Goal: Information Seeking & Learning: Understand process/instructions

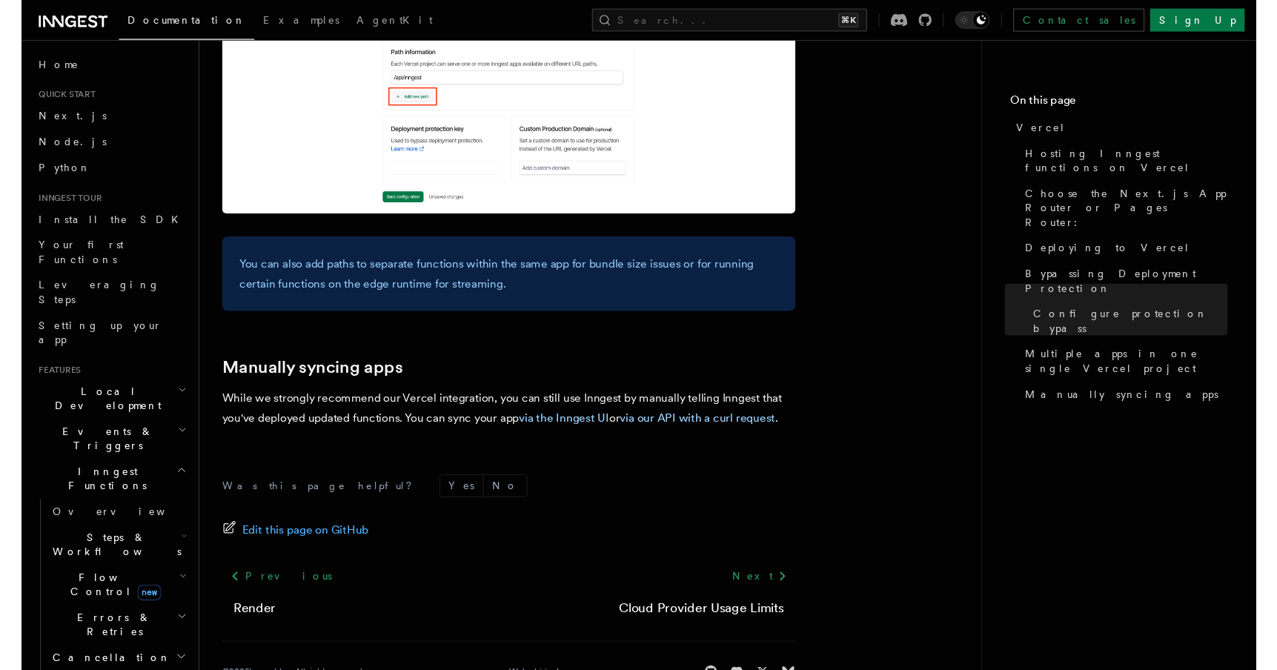
scroll to position [2415, 0]
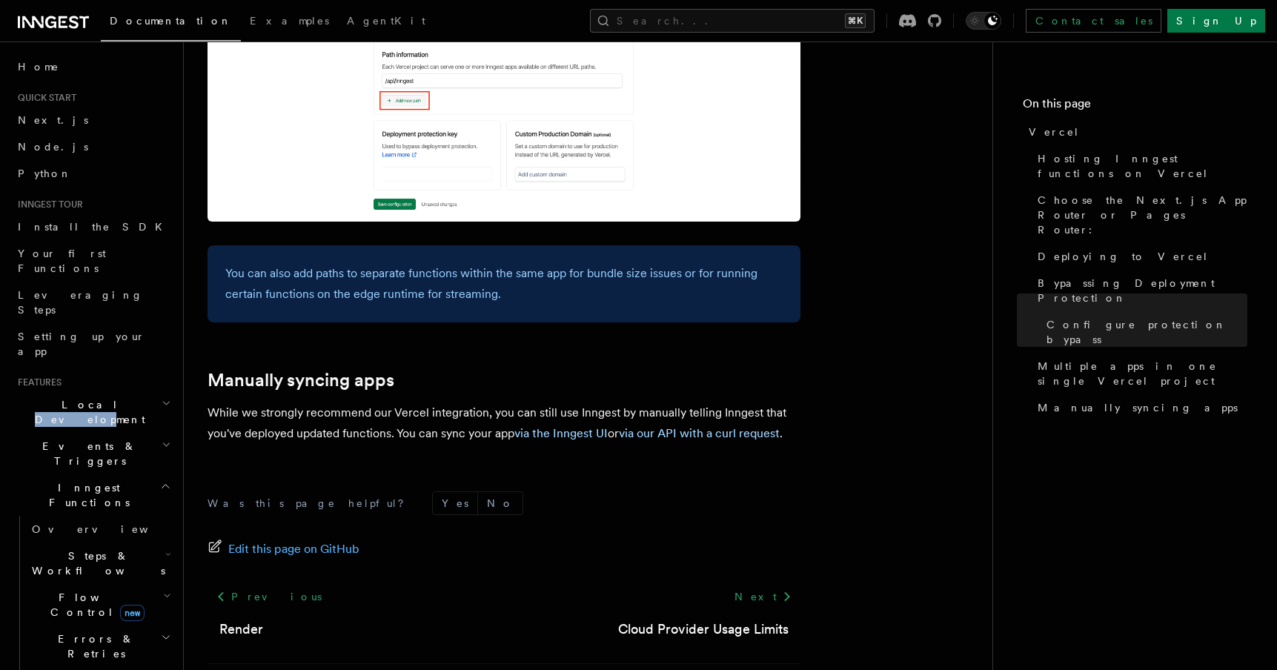
click at [89, 397] on span "Local Development" at bounding box center [87, 412] width 150 height 30
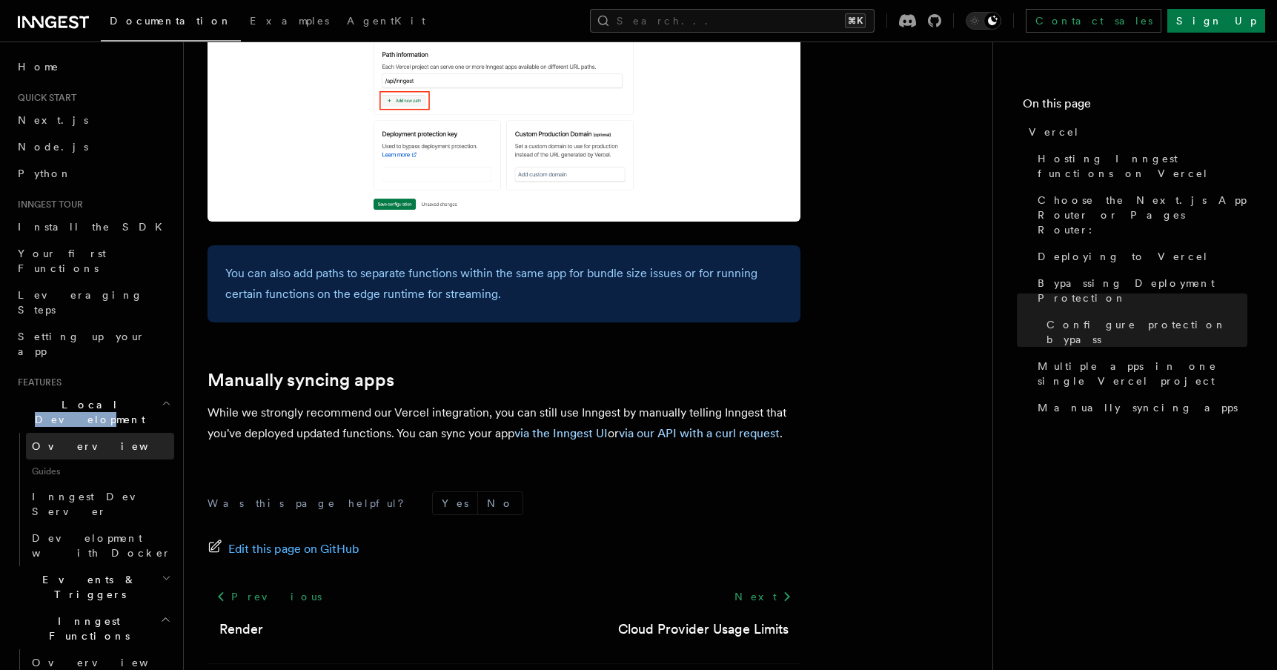
click at [67, 440] on span "Overview" at bounding box center [108, 446] width 153 height 12
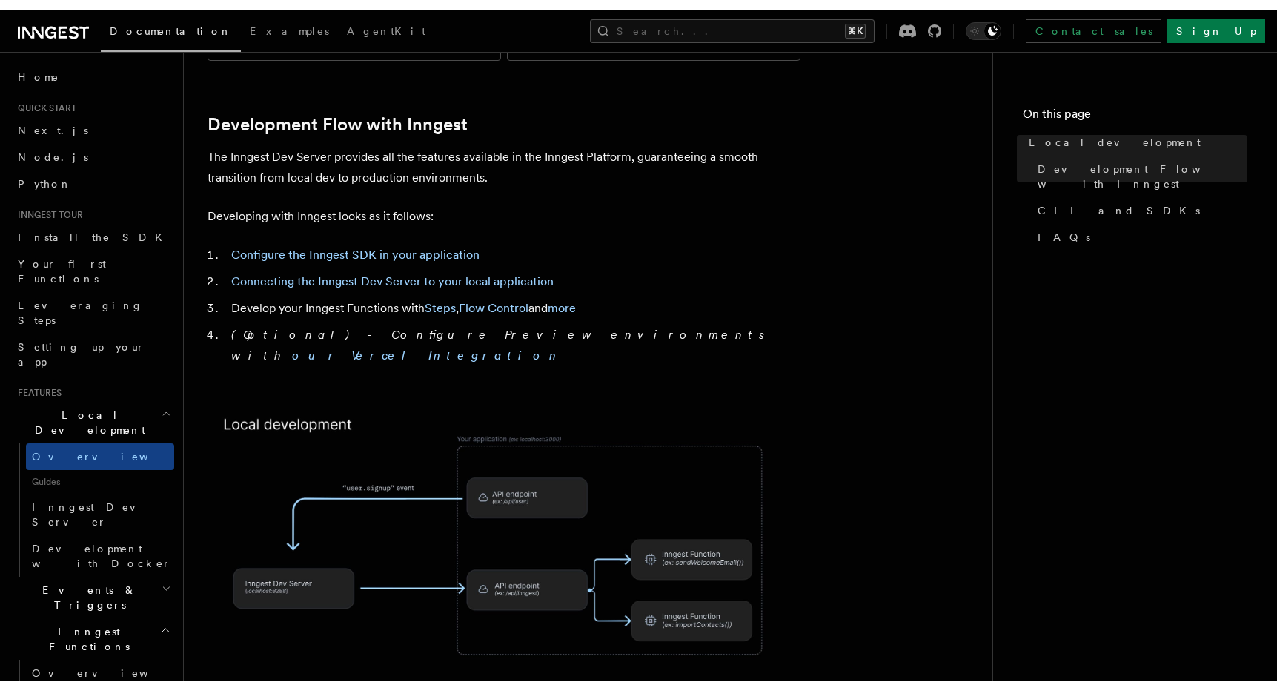
scroll to position [737, 0]
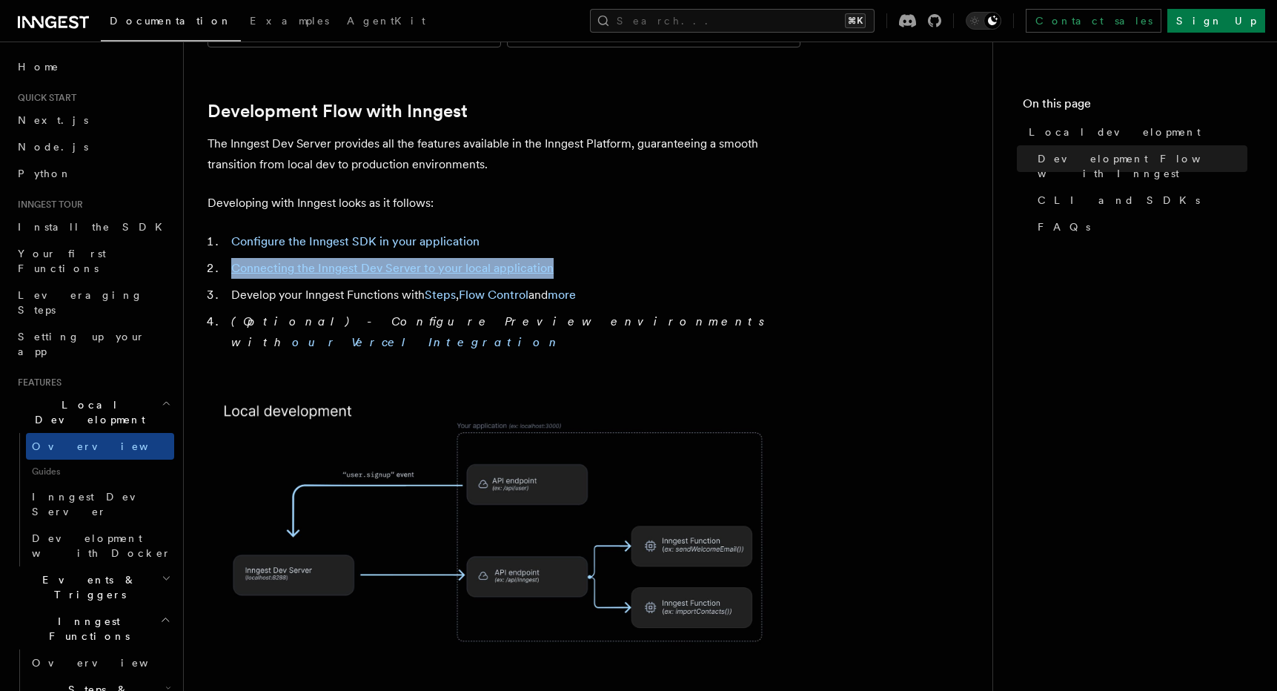
click at [426, 258] on li "Connecting the Inngest Dev Server to your local application" at bounding box center [514, 268] width 574 height 21
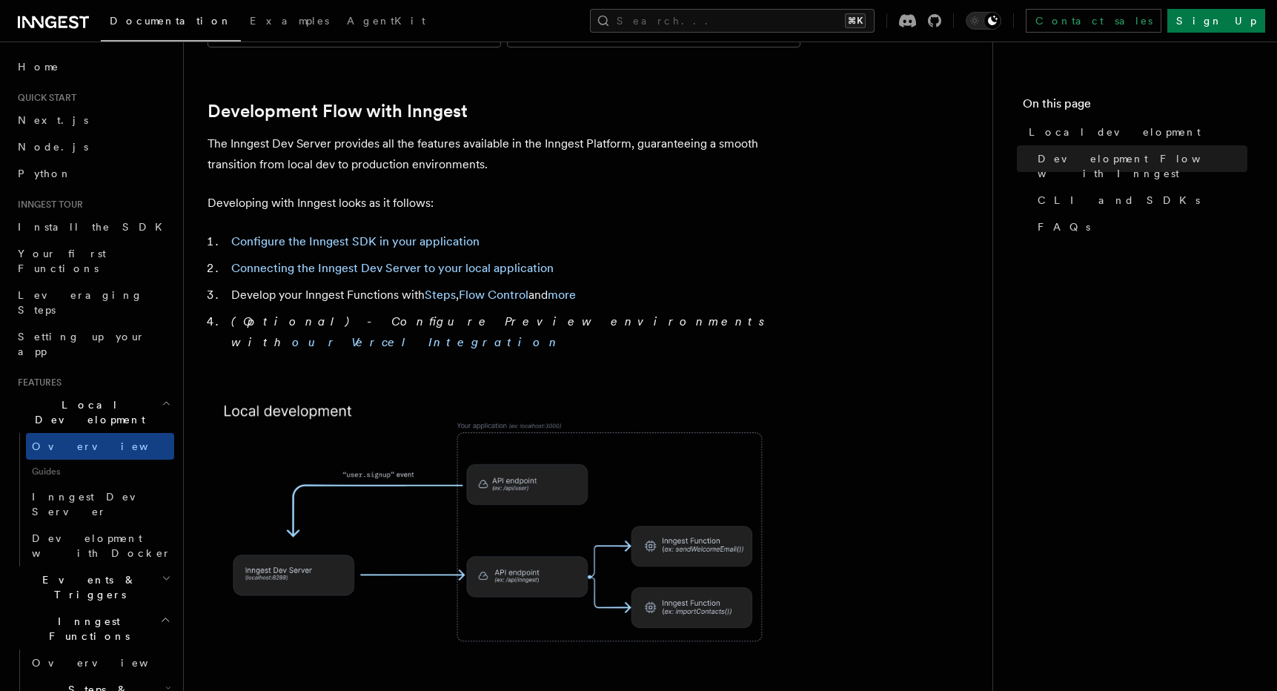
click at [426, 258] on li "Connecting the Inngest Dev Server to your local application" at bounding box center [514, 268] width 574 height 21
click at [431, 261] on link "Connecting the Inngest Dev Server to your local application" at bounding box center [392, 268] width 322 height 14
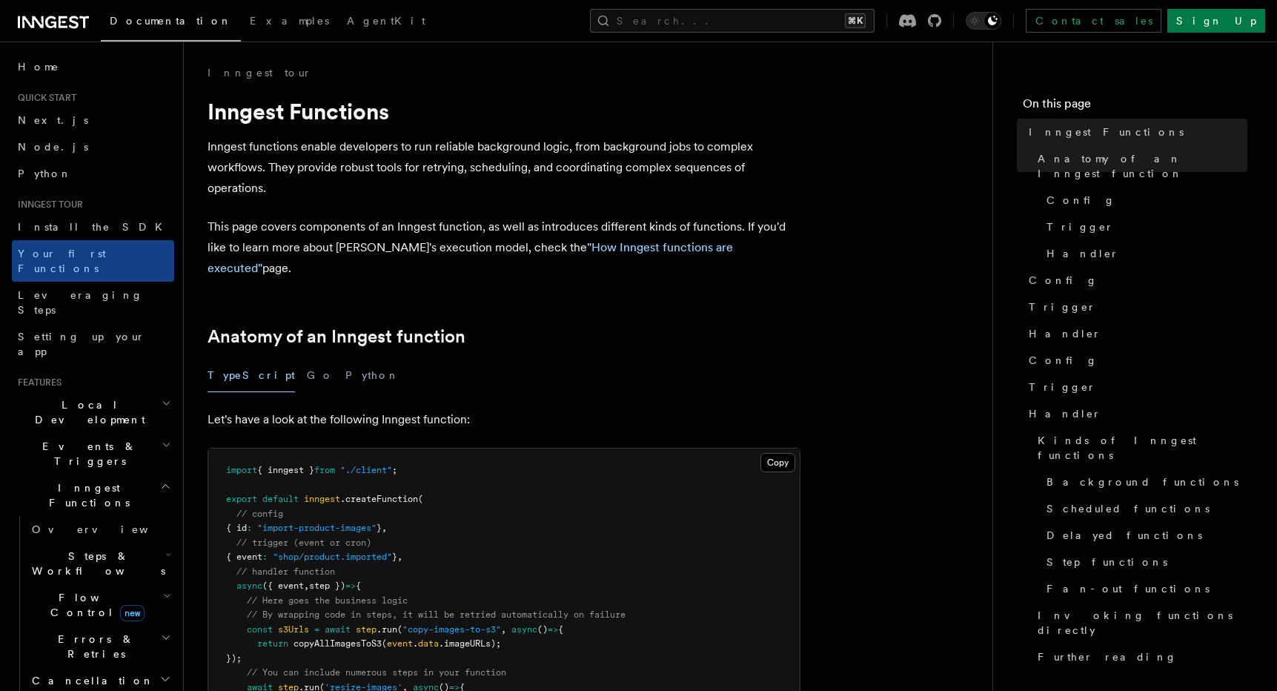
scroll to position [737, 0]
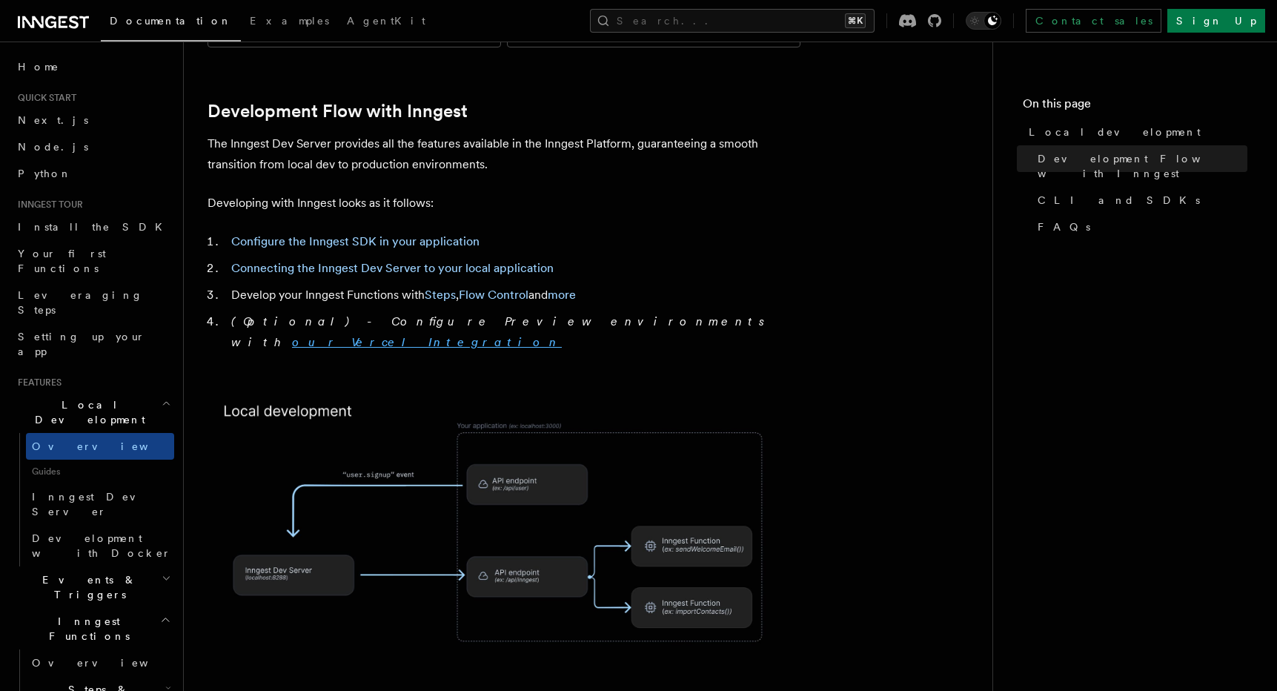
click at [542, 335] on link "our Vercel Integration" at bounding box center [427, 342] width 270 height 14
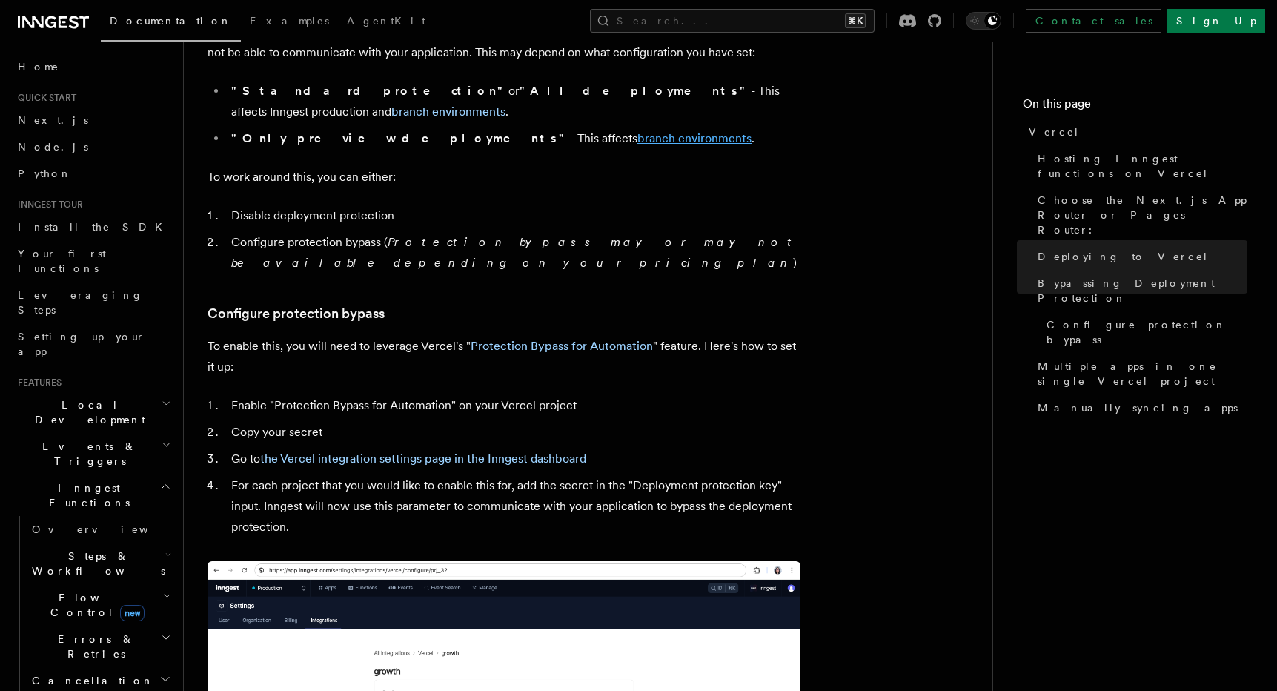
scroll to position [1178, 0]
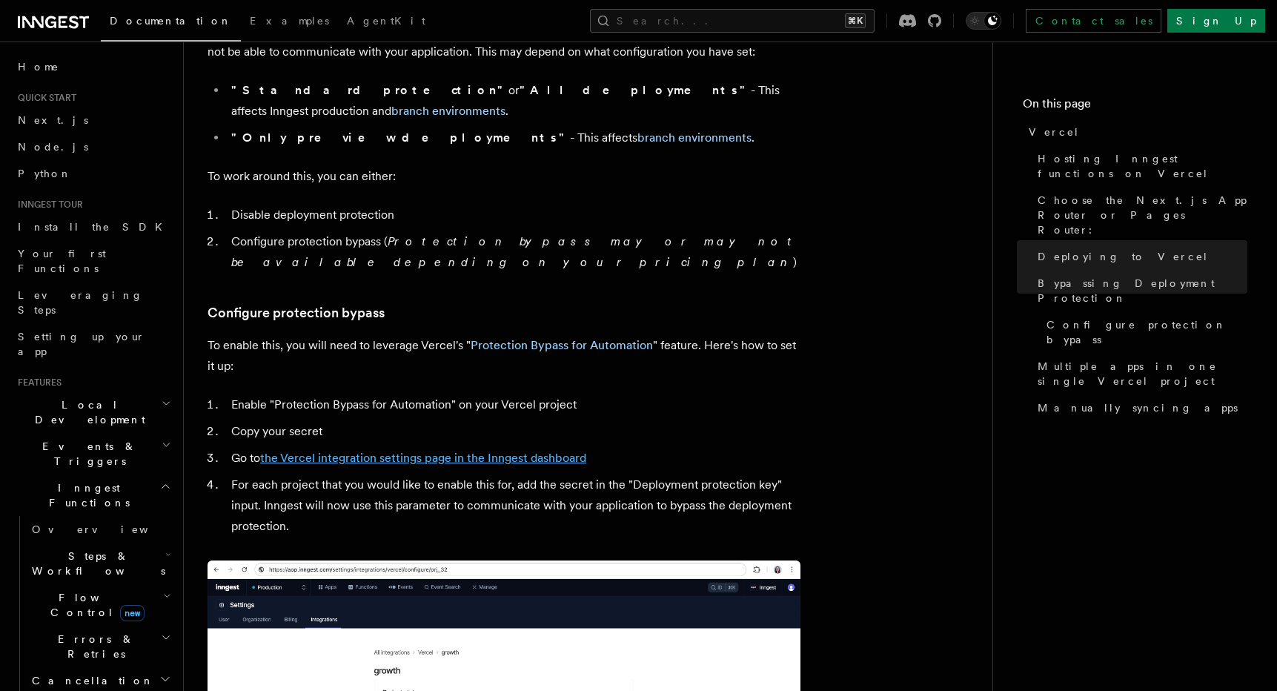
click at [397, 451] on link "the Vercel integration settings page in the Inngest dashboard" at bounding box center [423, 458] width 326 height 14
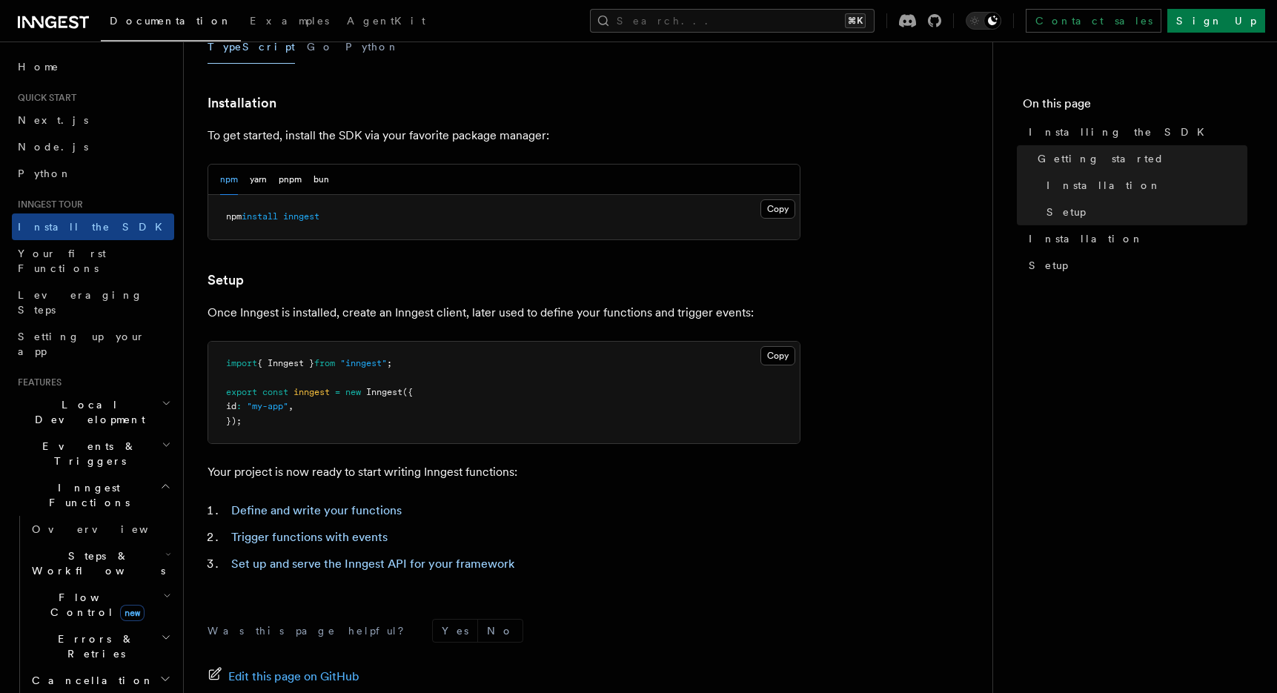
scroll to position [368, 0]
click at [391, 387] on span "Inngest" at bounding box center [384, 391] width 36 height 10
drag, startPoint x: 391, startPoint y: 387, endPoint x: 358, endPoint y: 387, distance: 32.6
click at [358, 387] on span "export const inngest = new Inngest ({" at bounding box center [319, 391] width 187 height 10
copy span "new Inngest"
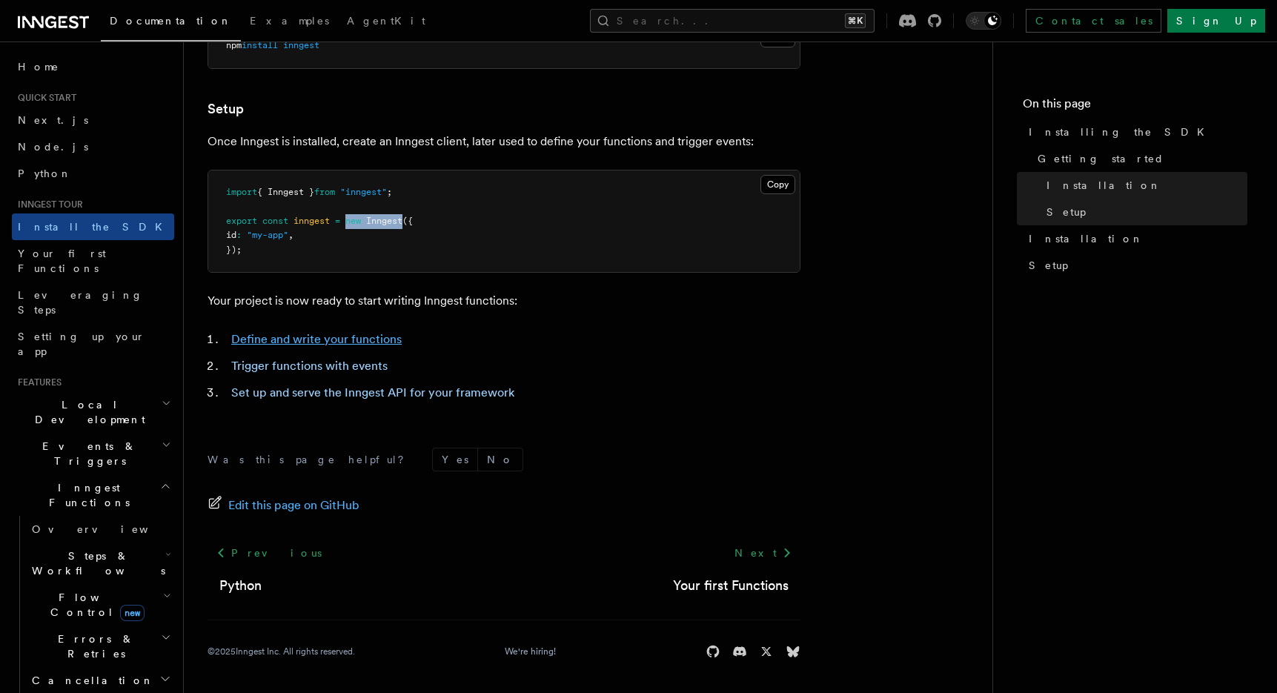
scroll to position [537, 0]
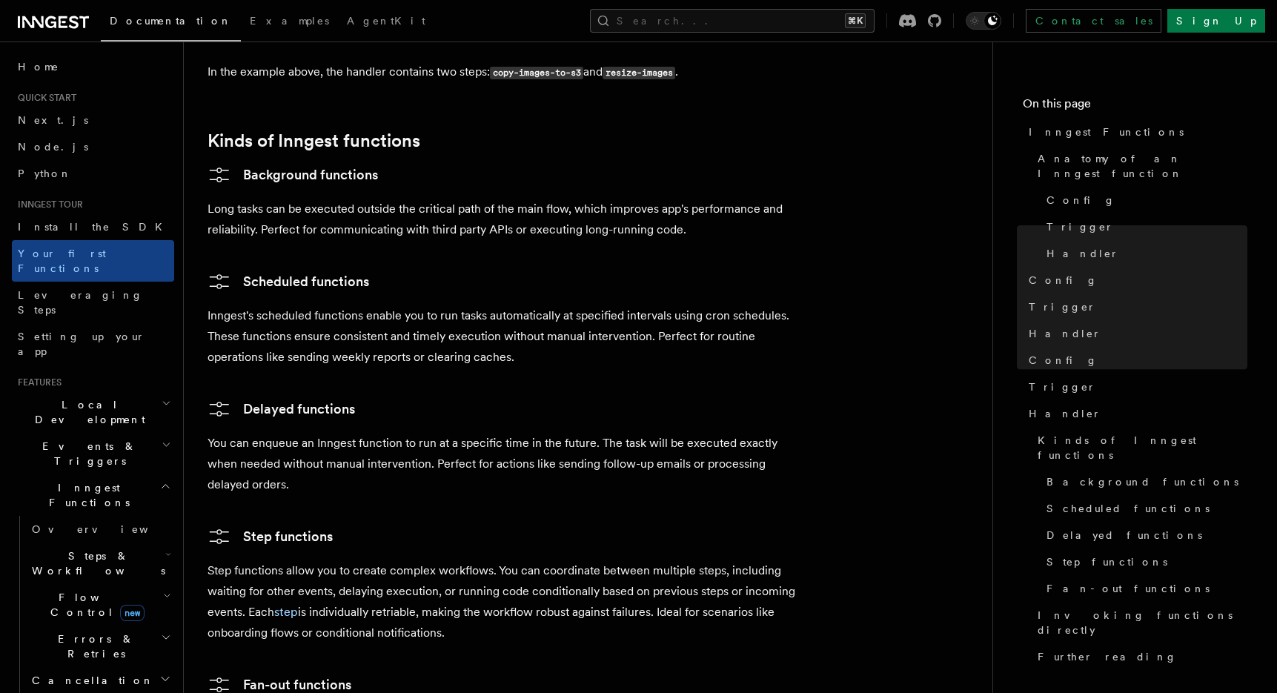
scroll to position [2282, 0]
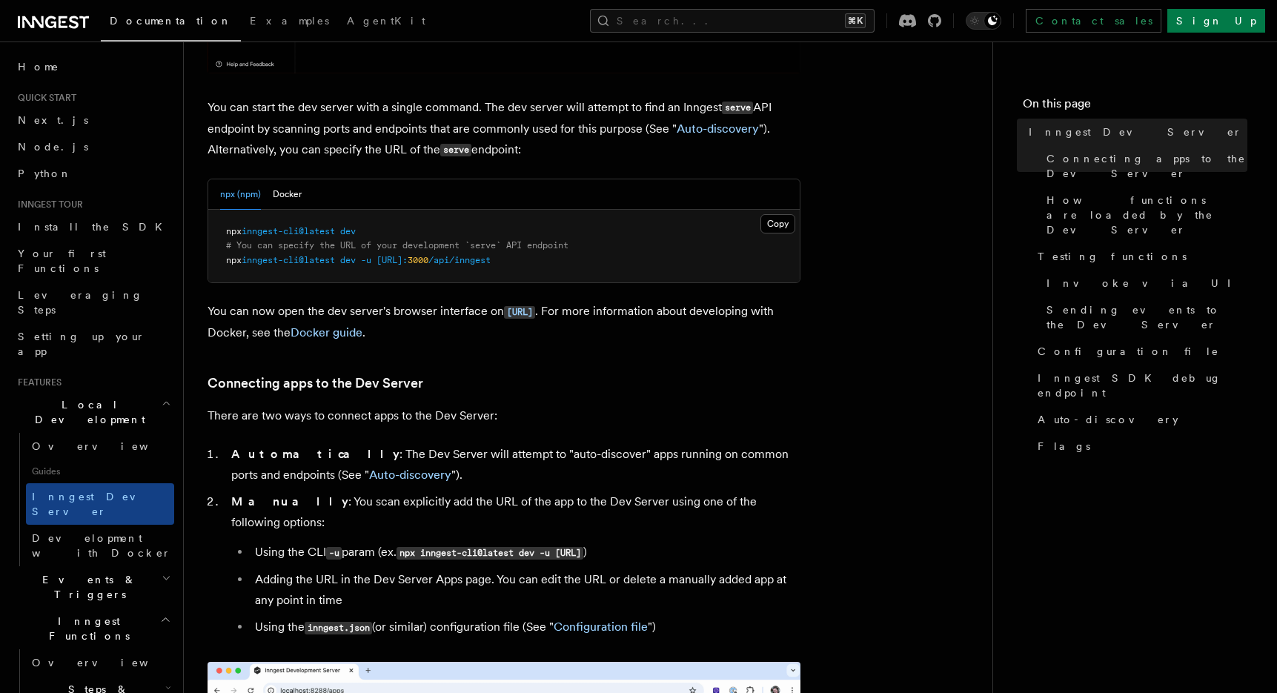
scroll to position [557, 0]
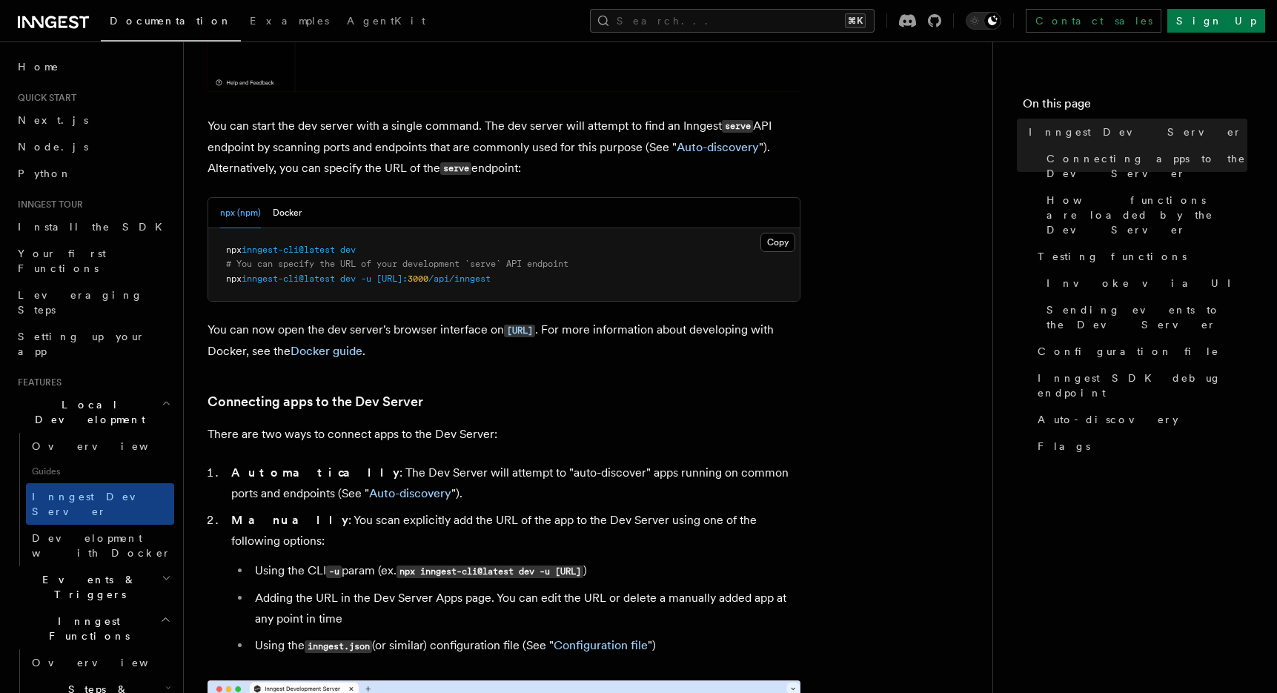
click at [491, 277] on span "/api/inngest" at bounding box center [459, 279] width 62 height 10
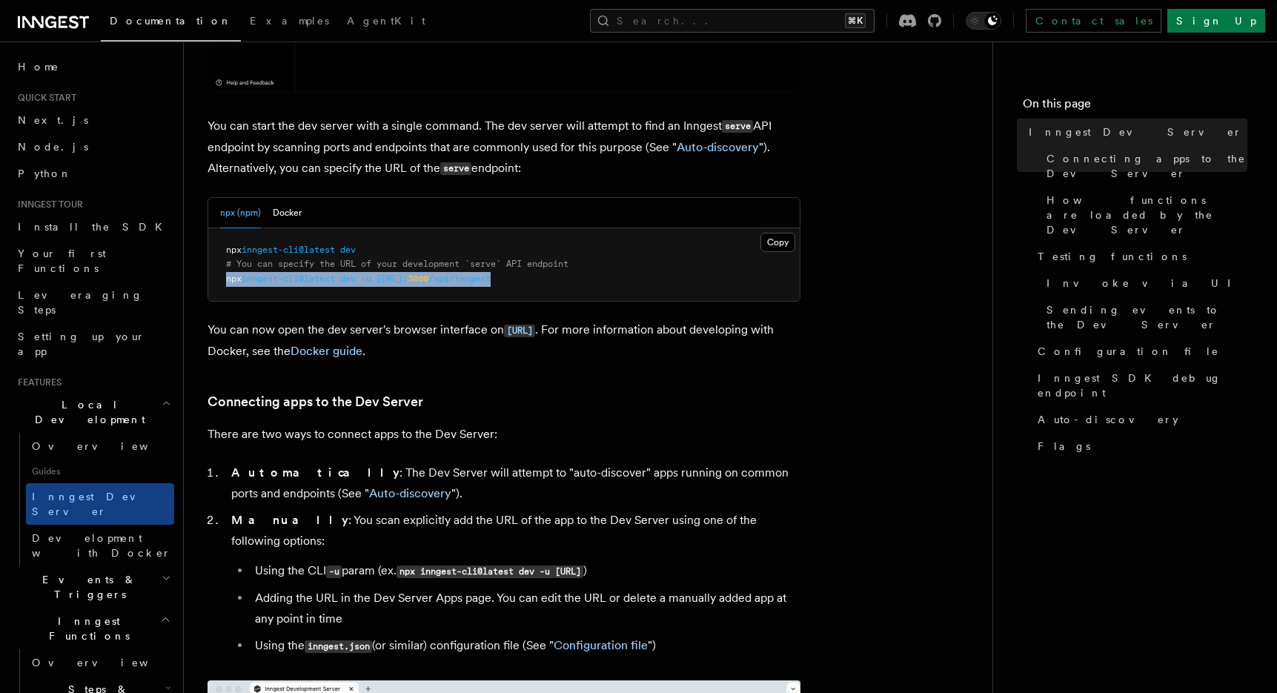
drag, startPoint x: 542, startPoint y: 277, endPoint x: 228, endPoint y: 277, distance: 313.6
click at [228, 277] on span "npx inngest-cli@latest dev -u [URL]: 3000 /api/inngest" at bounding box center [358, 279] width 265 height 10
